Goal: Find specific page/section: Find specific page/section

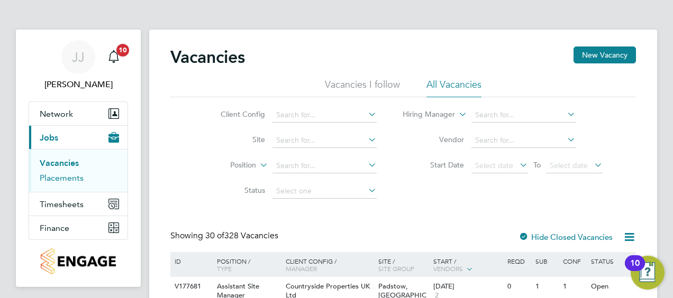
click at [76, 178] on link "Placements" at bounding box center [62, 178] width 44 height 10
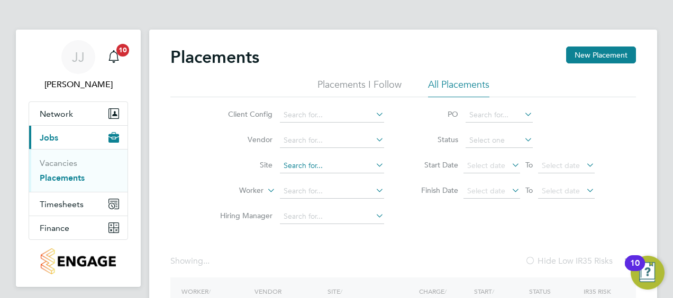
click at [303, 163] on input at bounding box center [332, 166] width 104 height 15
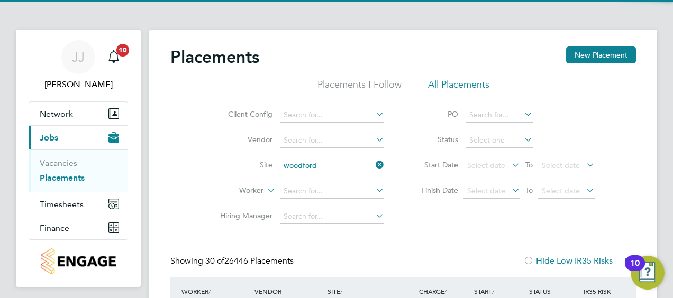
click at [326, 178] on li "Woodford ([GEOGRAPHIC_DATA])" at bounding box center [332, 180] width 105 height 14
type input "Woodford ([GEOGRAPHIC_DATA])"
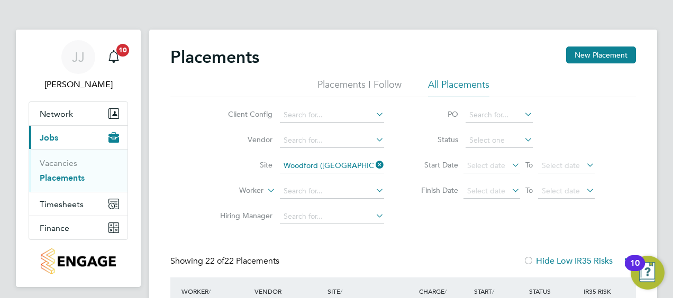
click at [522, 139] on icon at bounding box center [522, 139] width 0 height 15
click at [509, 137] on input at bounding box center [498, 140] width 67 height 15
click at [492, 151] on li "Active" at bounding box center [499, 155] width 68 height 14
type input "Active"
